Goal: Task Accomplishment & Management: Use online tool/utility

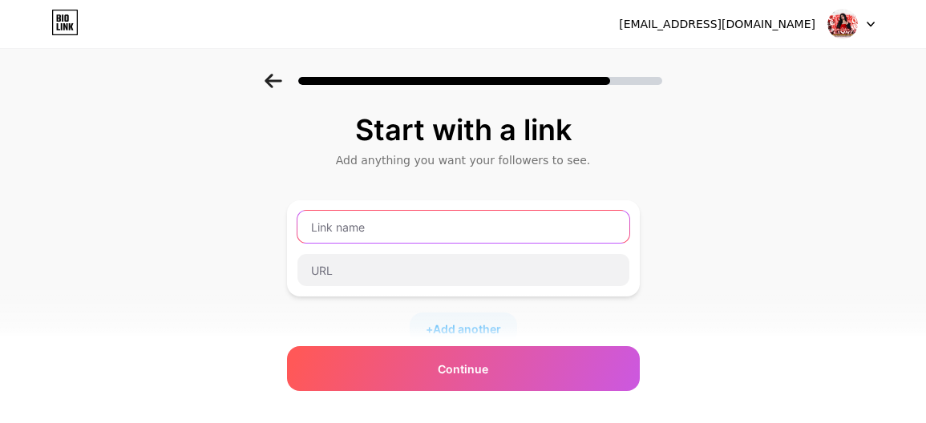
click at [444, 220] on input "text" at bounding box center [463, 227] width 332 height 32
paste input "📢𝗗𝗮𝗳𝘁𝗮𝗿 [PERSON_NAME] 𝗞𝗹𝗮𝗶𝗺 𝗕𝗼𝗻𝘂𝘀 𝗡𝗲𝘄𝗺𝗲𝗺𝗯𝗲𝗿 𝟮𝟱+𝟮𝟱 𝗞𝗟𝗜𝗞 𝗗𝗶𝘀𝗶𝗻𝗶"
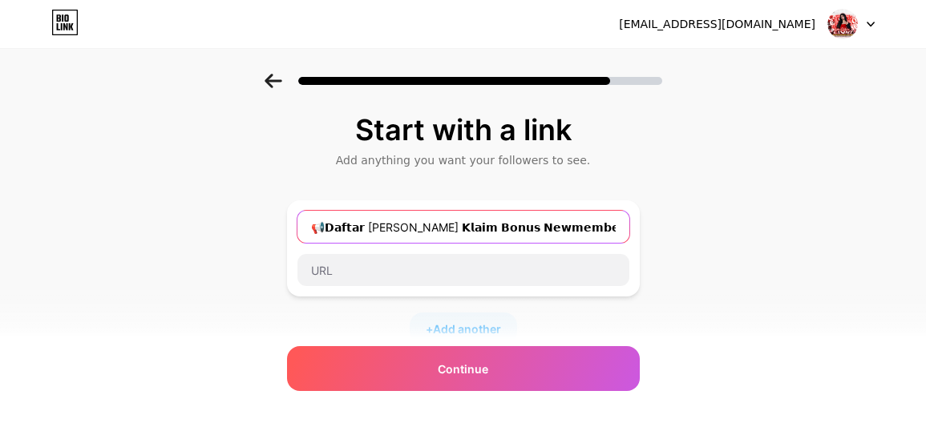
scroll to position [0, 6]
type input "📢𝗗𝗮𝗳𝘁𝗮𝗿 [PERSON_NAME] 𝗞𝗹𝗮𝗶𝗺 𝗕𝗼𝗻𝘂𝘀 𝗡𝗲𝘄𝗺𝗲𝗺𝗯𝗲𝗿 𝟮𝟱+𝟮𝟱 𝗞𝗟𝗜𝗞 𝗗𝗶𝘀𝗶𝗻𝗶"
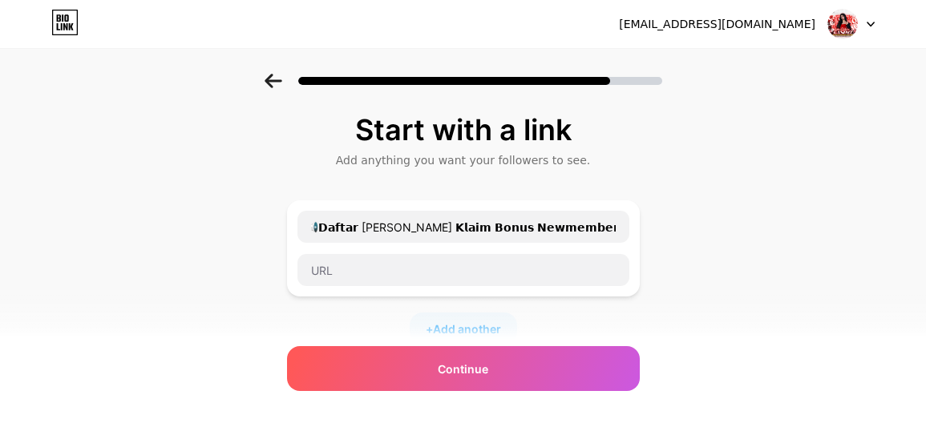
scroll to position [0, 0]
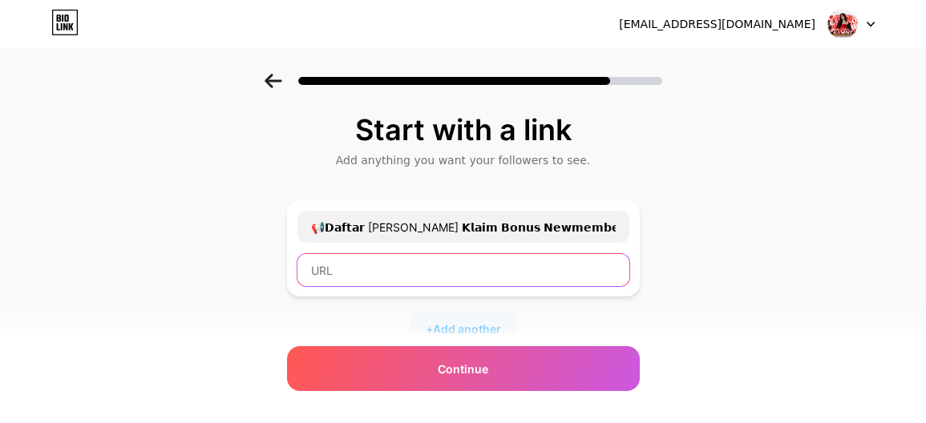
click at [396, 261] on input "text" at bounding box center [463, 270] width 332 height 32
paste input "[URL][DOMAIN_NAME]"
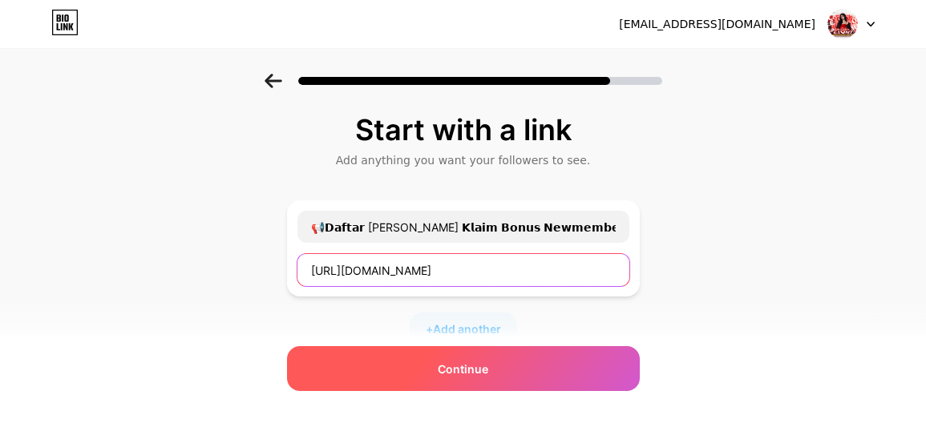
type input "[URL][DOMAIN_NAME]"
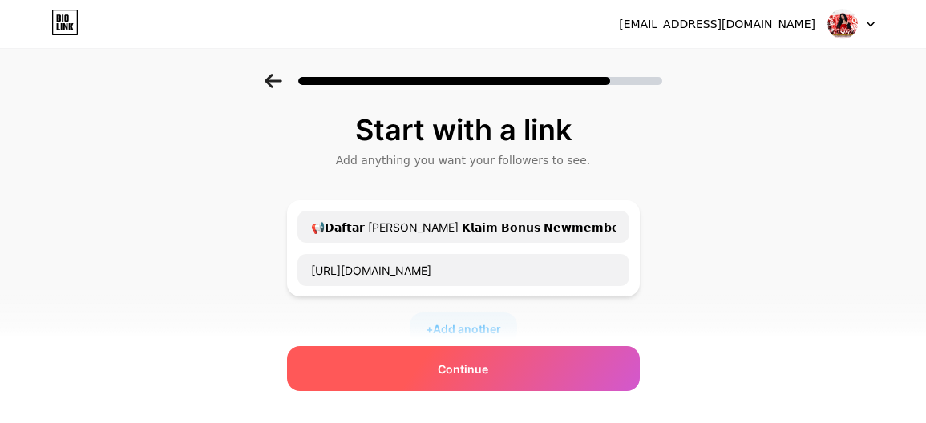
click at [442, 364] on div "Continue" at bounding box center [463, 368] width 353 height 45
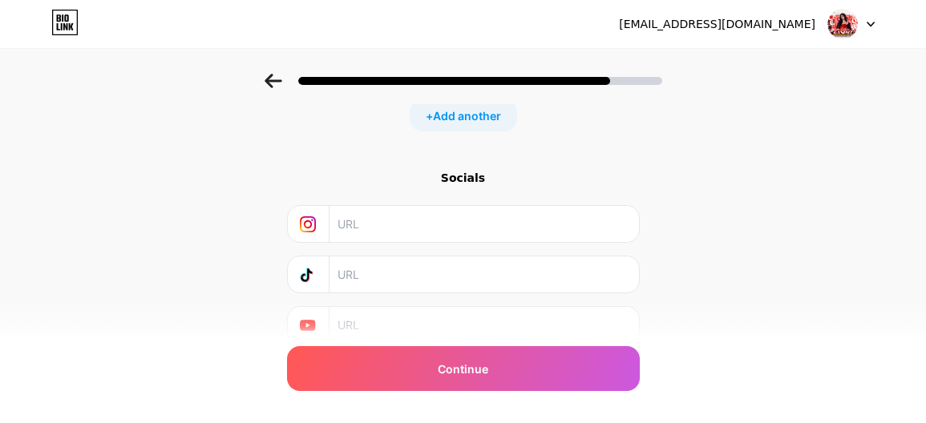
scroll to position [278, 0]
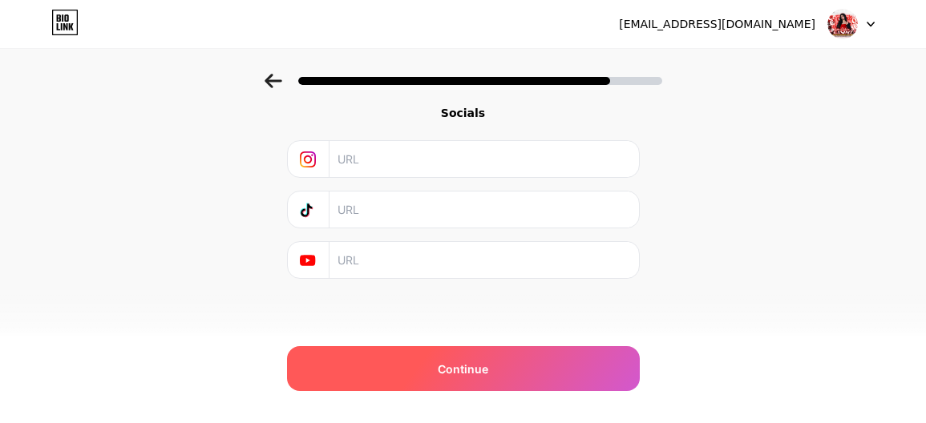
click at [439, 370] on div "Continue" at bounding box center [463, 368] width 353 height 45
click at [488, 364] on span "Continue" at bounding box center [463, 369] width 51 height 17
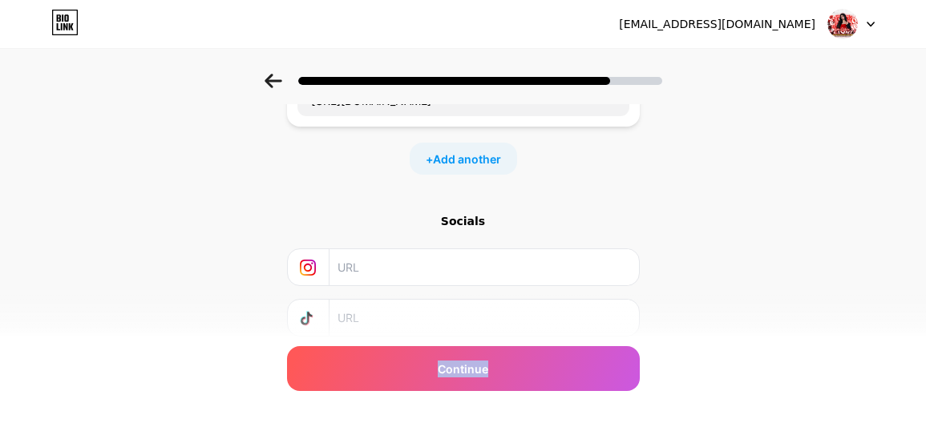
scroll to position [38, 0]
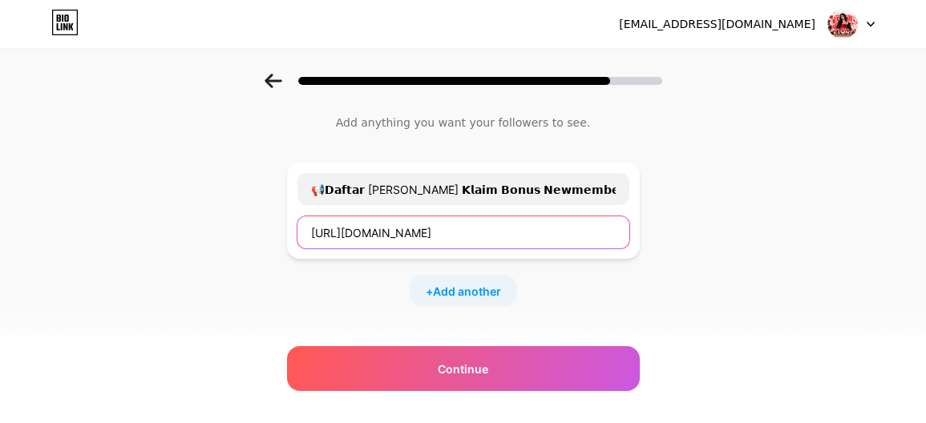
click at [506, 227] on input "[URL][DOMAIN_NAME]" at bounding box center [463, 232] width 332 height 32
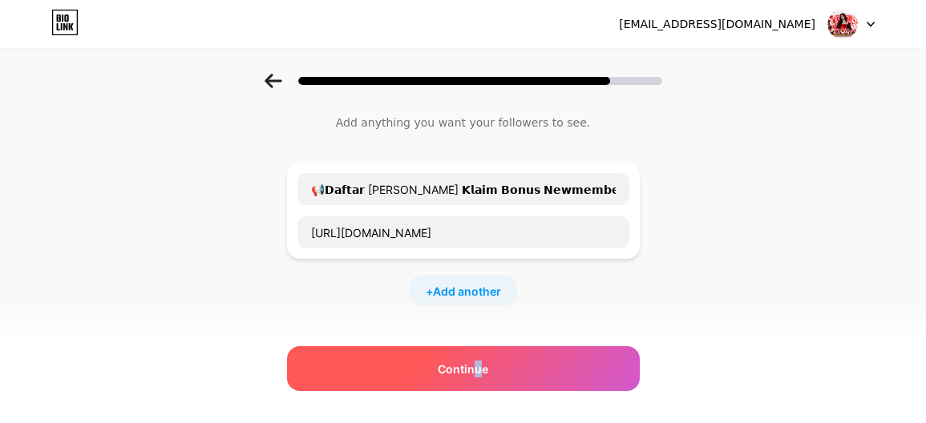
click at [483, 358] on div "Continue" at bounding box center [463, 368] width 353 height 45
click at [483, 357] on div "Continue" at bounding box center [463, 368] width 353 height 45
click at [483, 355] on div "Continue" at bounding box center [463, 368] width 353 height 45
click at [483, 358] on div "Continue" at bounding box center [463, 368] width 353 height 45
click at [482, 358] on div "Continue" at bounding box center [463, 368] width 353 height 45
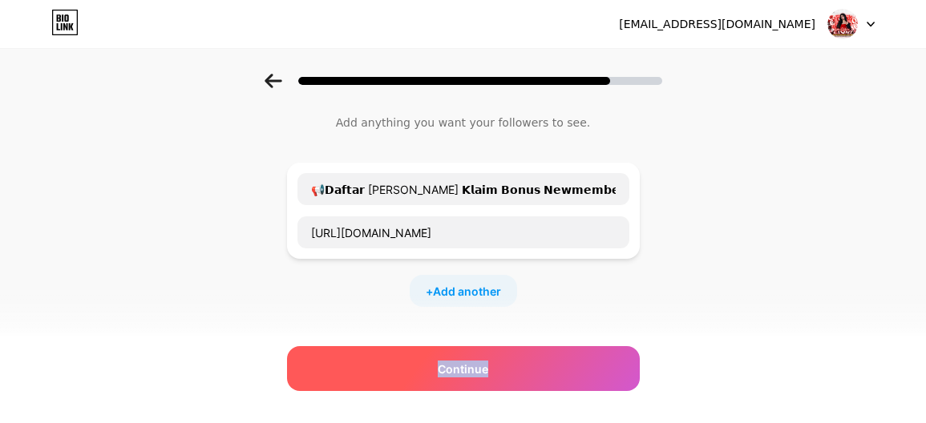
click at [457, 374] on span "Continue" at bounding box center [463, 369] width 51 height 17
click at [455, 372] on span "Continue" at bounding box center [463, 369] width 51 height 17
click at [453, 370] on span "Continue" at bounding box center [463, 369] width 51 height 17
click at [454, 370] on span "Continue" at bounding box center [463, 369] width 51 height 17
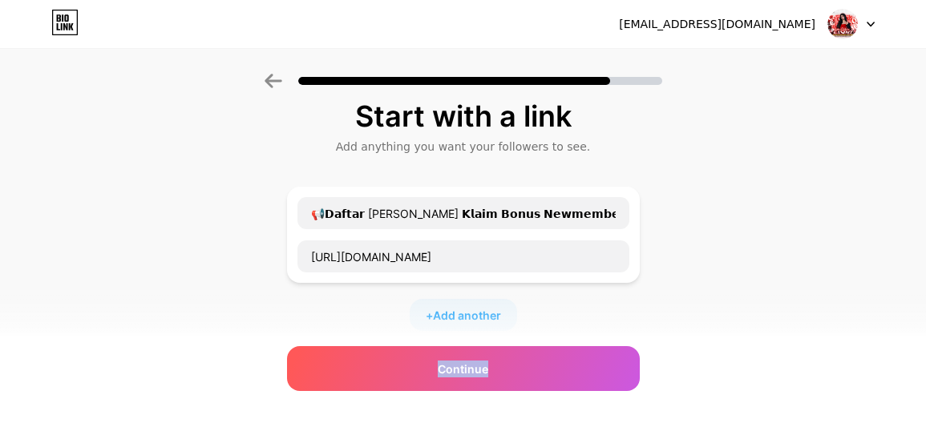
scroll to position [0, 0]
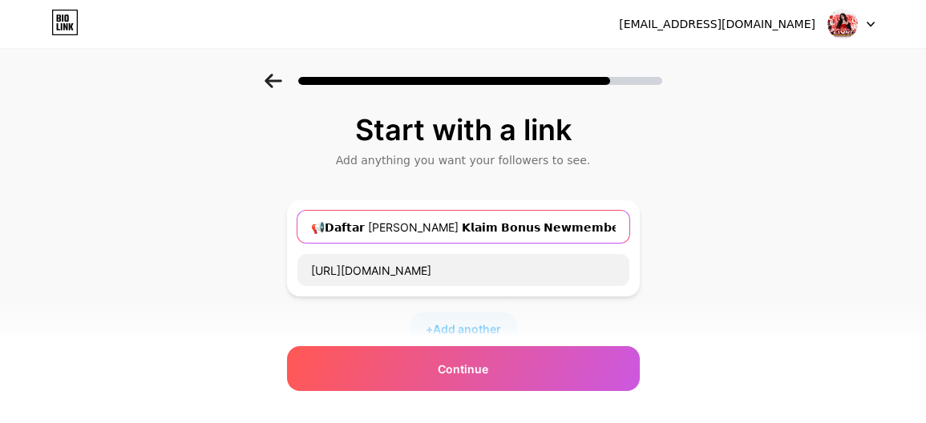
click at [481, 225] on input "📢𝗗𝗮𝗳𝘁𝗮𝗿 [PERSON_NAME] 𝗞𝗹𝗮𝗶𝗺 𝗕𝗼𝗻𝘂𝘀 𝗡𝗲𝘄𝗺𝗲𝗺𝗯𝗲𝗿 𝟮𝟱+𝟮𝟱 𝗞𝗟𝗜𝗞 𝗗𝗶𝘀𝗶𝗻𝗶" at bounding box center [463, 227] width 332 height 32
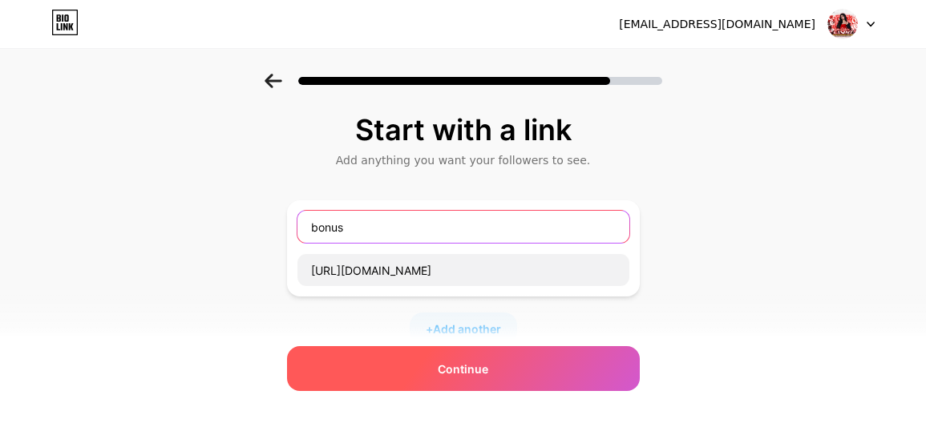
type input "bonus"
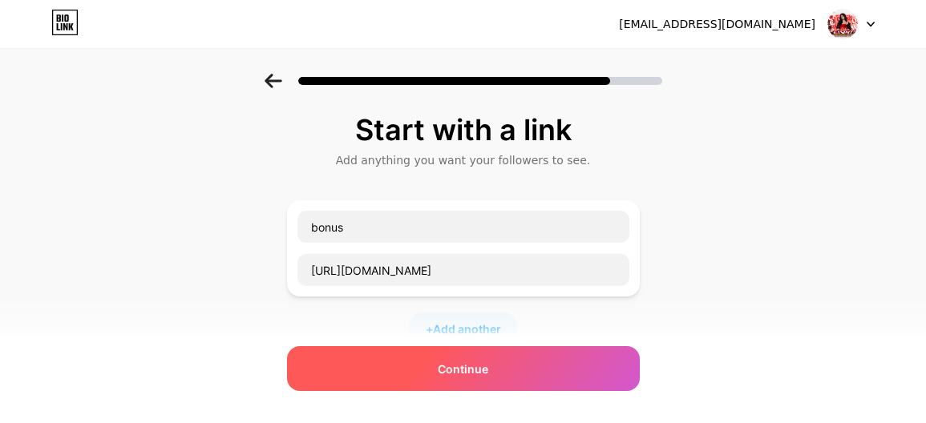
click at [542, 375] on div "Continue" at bounding box center [463, 368] width 353 height 45
click at [503, 374] on div "Continue" at bounding box center [463, 368] width 353 height 45
click at [459, 362] on span "Continue" at bounding box center [463, 369] width 51 height 17
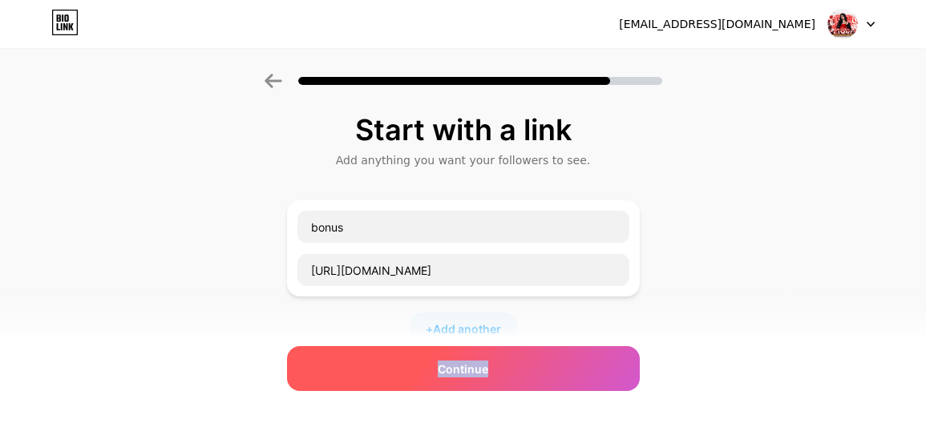
click at [459, 361] on span "Continue" at bounding box center [463, 369] width 51 height 17
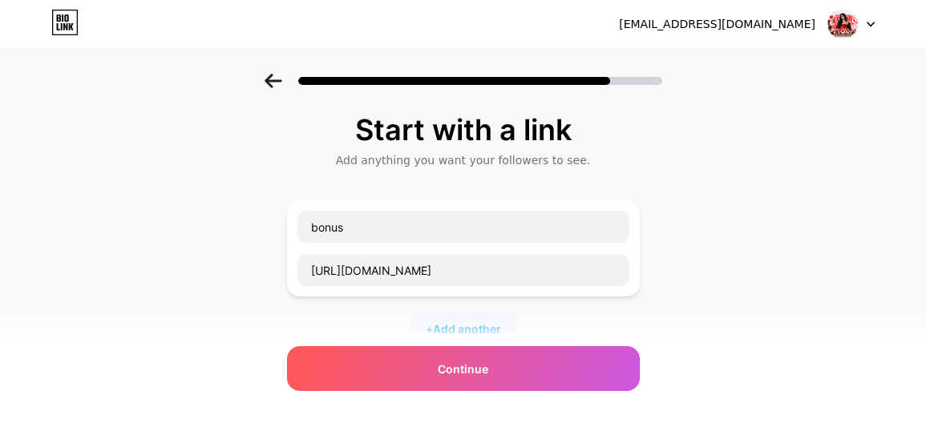
click at [430, 247] on div "bonus [URL][DOMAIN_NAME]" at bounding box center [464, 248] width 334 height 77
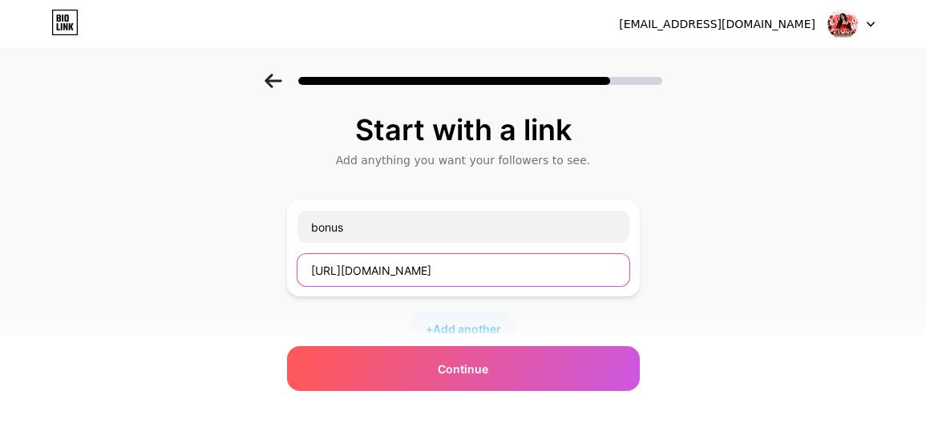
click at [418, 276] on input "[URL][DOMAIN_NAME]" at bounding box center [463, 270] width 332 height 32
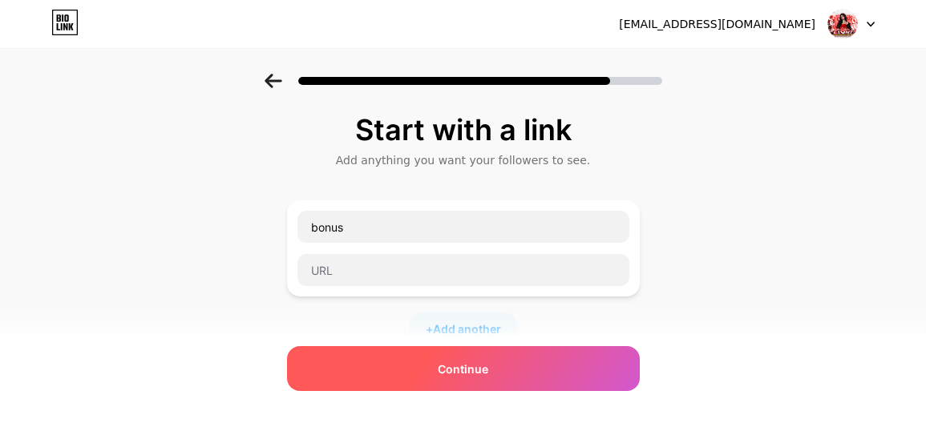
click at [470, 382] on div "Continue" at bounding box center [463, 368] width 353 height 45
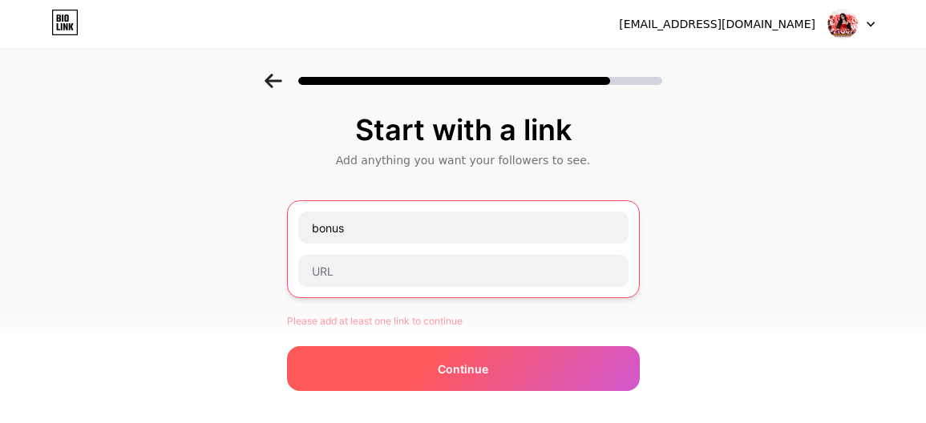
click at [465, 378] on div "Continue" at bounding box center [463, 368] width 353 height 45
click at [465, 373] on span "Continue" at bounding box center [463, 369] width 51 height 17
click at [466, 370] on span "Continue" at bounding box center [463, 369] width 51 height 17
click at [465, 371] on span "Continue" at bounding box center [463, 369] width 51 height 17
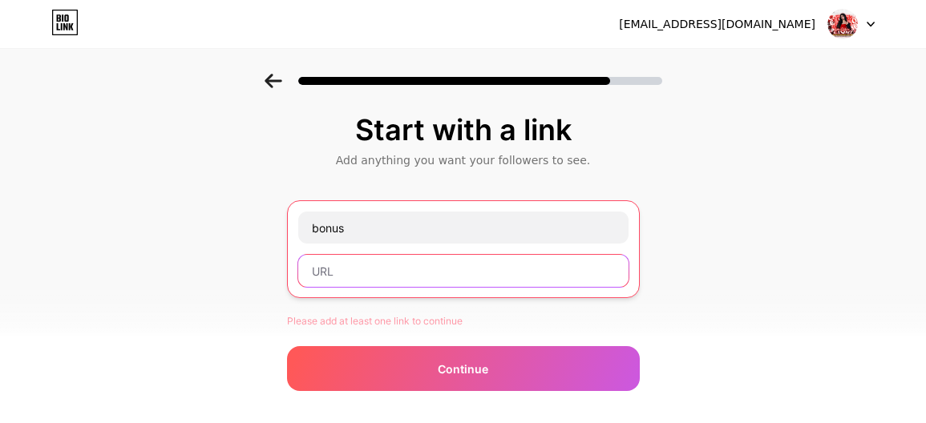
click at [468, 285] on input "text" at bounding box center [463, 271] width 330 height 32
type input "6"
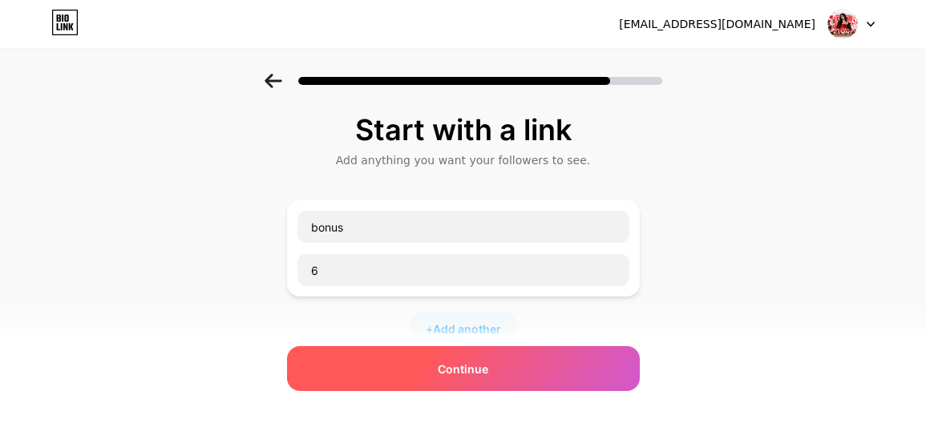
click at [435, 362] on div "Continue" at bounding box center [463, 368] width 353 height 45
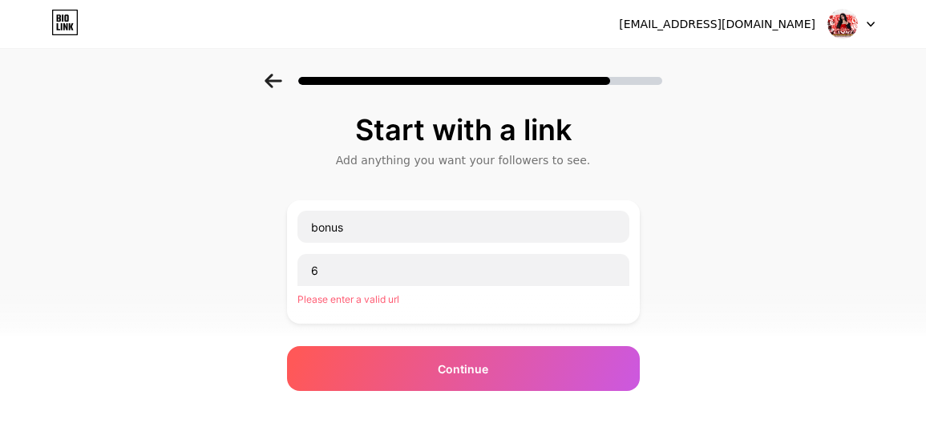
click at [58, 25] on icon at bounding box center [58, 26] width 3 height 7
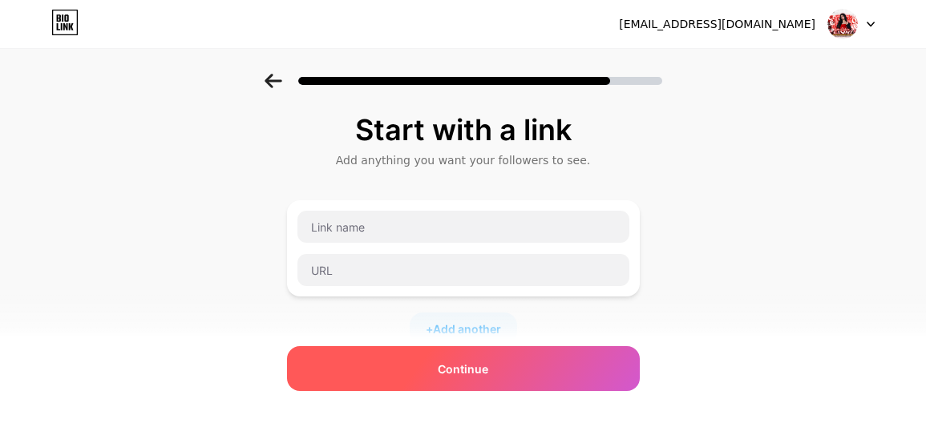
click at [488, 361] on span "Continue" at bounding box center [463, 369] width 51 height 17
